Goal: Task Accomplishment & Management: Use online tool/utility

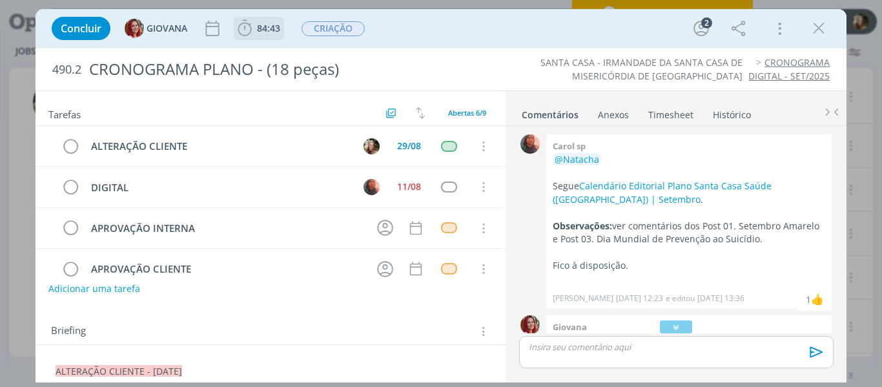
scroll to position [65, 0]
click at [811, 32] on icon "dialog" at bounding box center [818, 28] width 19 height 19
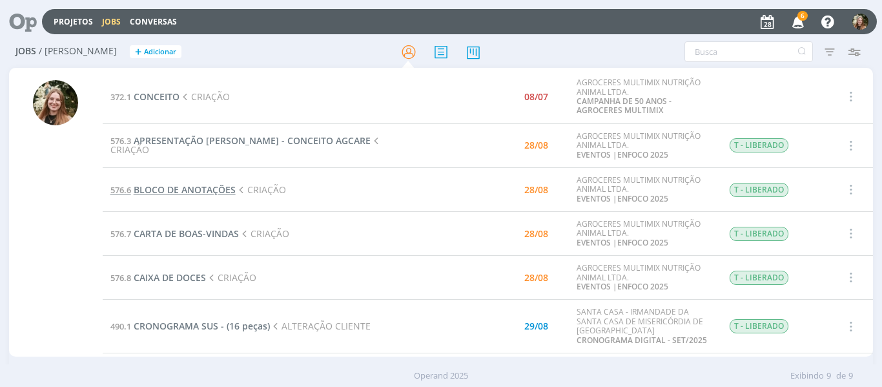
click at [177, 191] on span "BLOCO DE ANOTAÇÕES" at bounding box center [185, 189] width 102 height 12
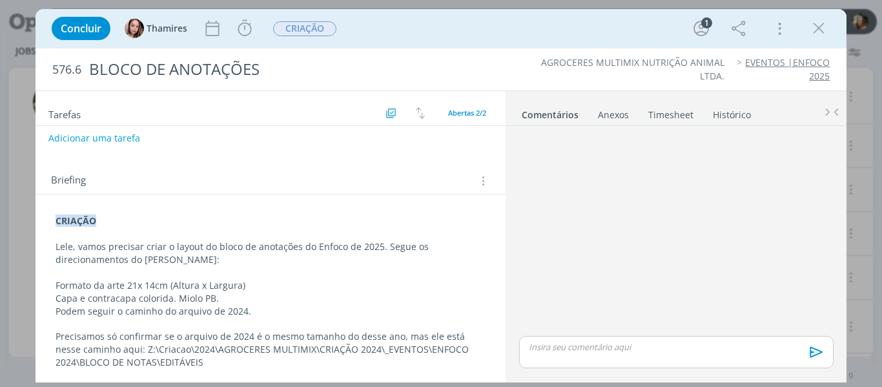
scroll to position [94, 0]
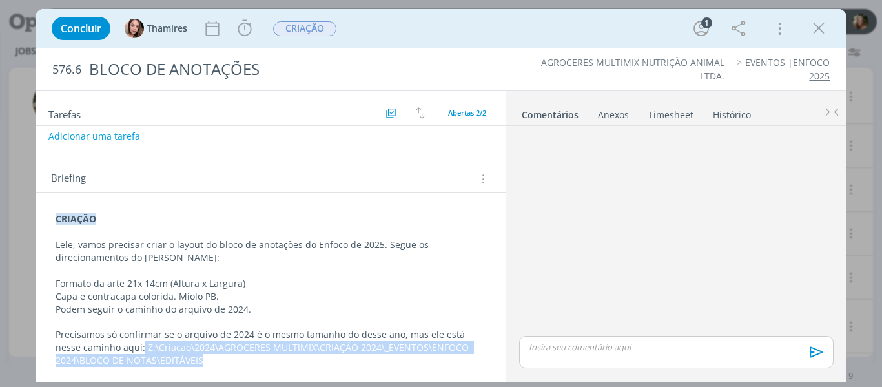
drag, startPoint x: 141, startPoint y: 347, endPoint x: 228, endPoint y: 360, distance: 87.6
click at [228, 360] on p "Precisamos só confirmar se o arquivo de 2024 é o mesmo tamanho do desse ano, ma…" at bounding box center [271, 347] width 431 height 39
copy p "Z:\Criacao\2024\AGROCERES MULTIMIX\CRIAÇÃO 2024\_EVENTOS\ENFOCO 2024\BLOCO DE N…"
drag, startPoint x: 242, startPoint y: 26, endPoint x: 234, endPoint y: 51, distance: 26.4
click at [242, 26] on icon "dialog" at bounding box center [244, 28] width 19 height 19
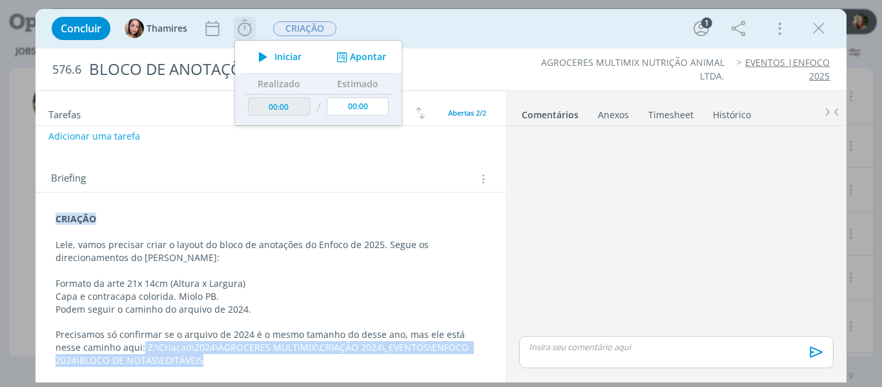
drag, startPoint x: 285, startPoint y: 56, endPoint x: 276, endPoint y: 65, distance: 12.8
click at [285, 55] on span "Iniciar" at bounding box center [287, 56] width 27 height 9
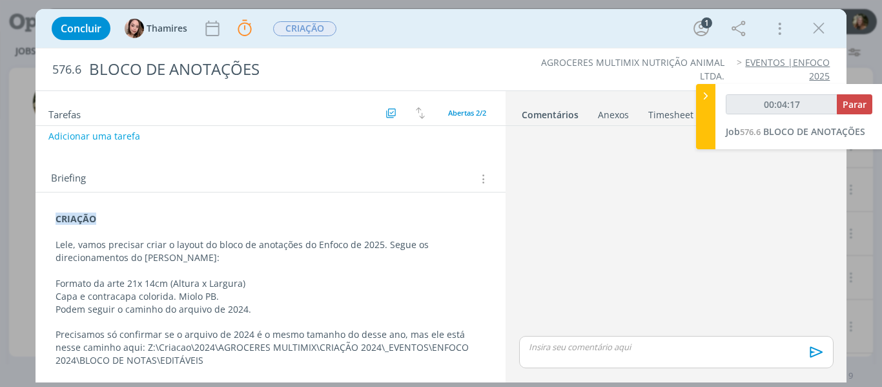
click at [350, 291] on p "Capa e contracapa colorida. Miolo PB." at bounding box center [271, 296] width 431 height 13
type input "00:14:06"
click at [856, 101] on span "Parar" at bounding box center [855, 104] width 24 height 12
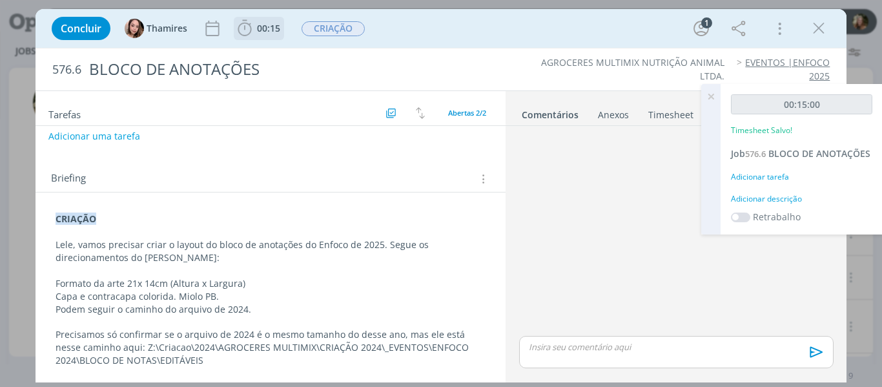
drag, startPoint x: 265, startPoint y: 26, endPoint x: 258, endPoint y: 30, distance: 7.9
click at [265, 26] on span "00:15" at bounding box center [268, 28] width 23 height 12
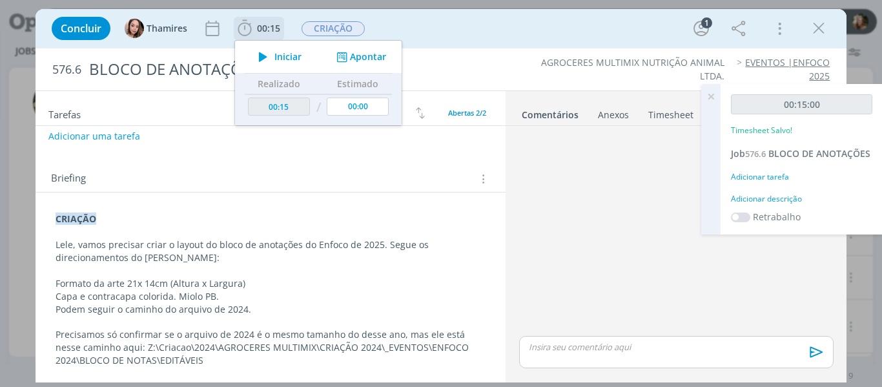
click at [260, 51] on icon "dialog" at bounding box center [263, 56] width 23 height 17
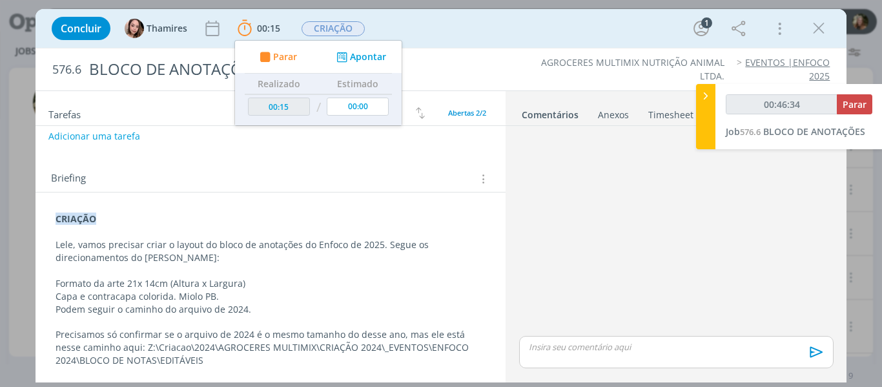
type input "00:47:34"
